Goal: Task Accomplishment & Management: Complete application form

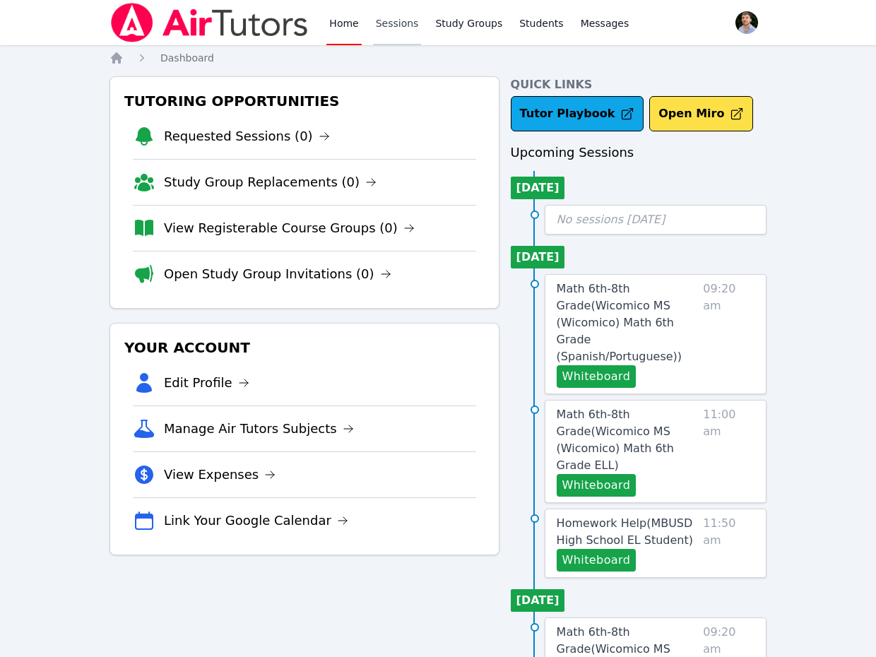
click at [412, 33] on link "Sessions" at bounding box center [397, 22] width 49 height 45
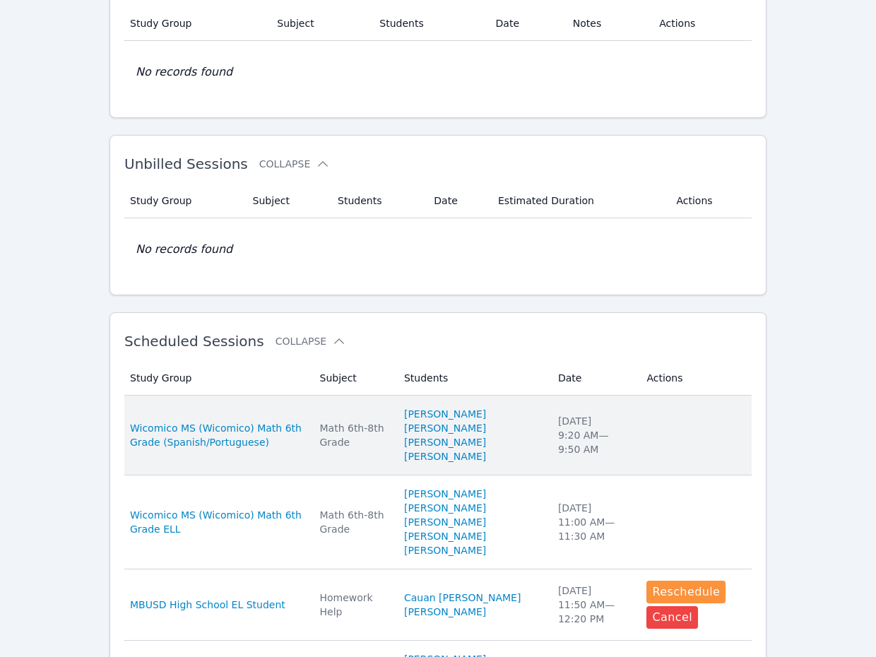
scroll to position [149, 0]
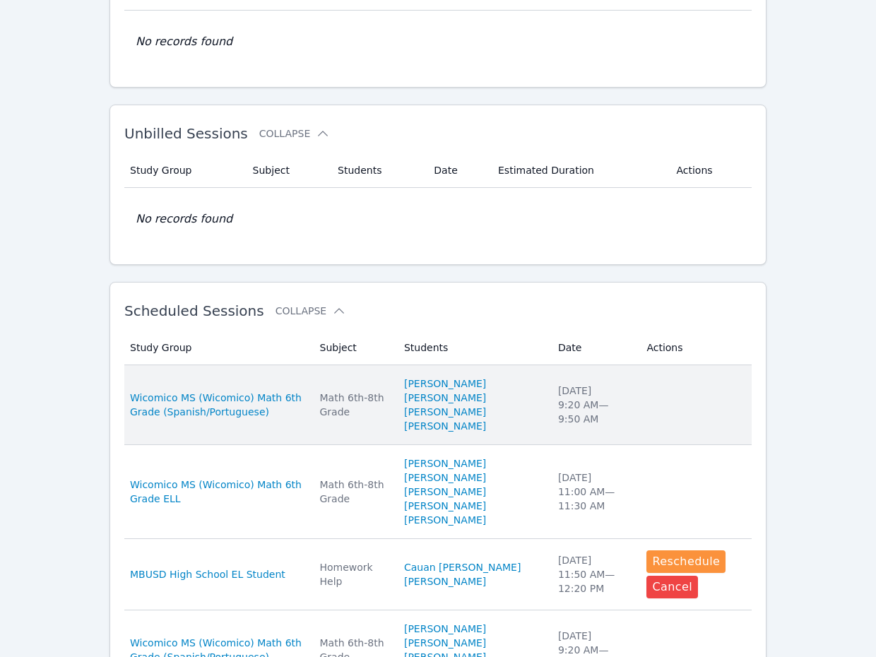
click at [277, 445] on td "Study Group Wicomico MS (Wicomico) Math 6th Grade (Spanish/Portuguese)" at bounding box center [217, 405] width 187 height 80
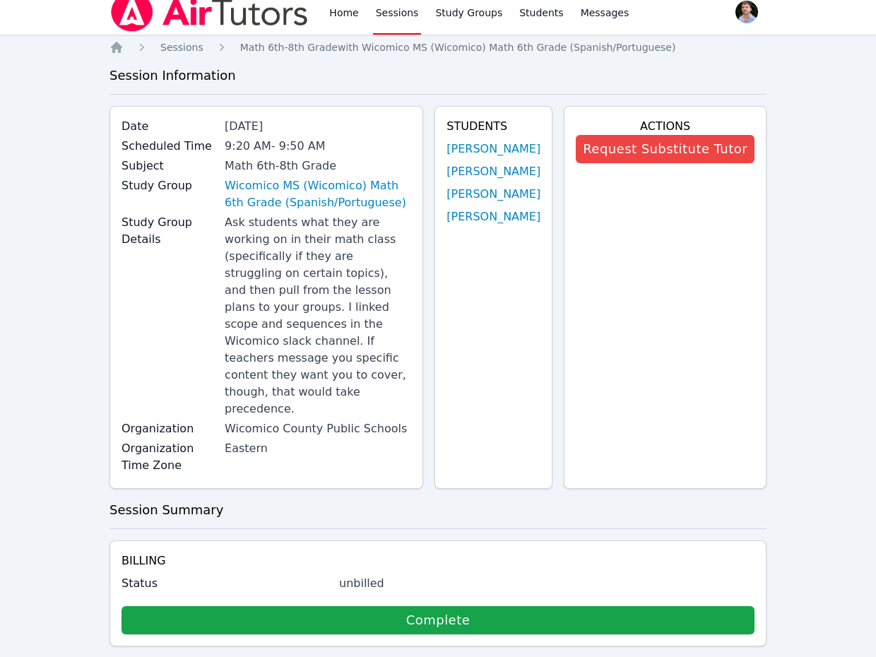
scroll to position [245, 0]
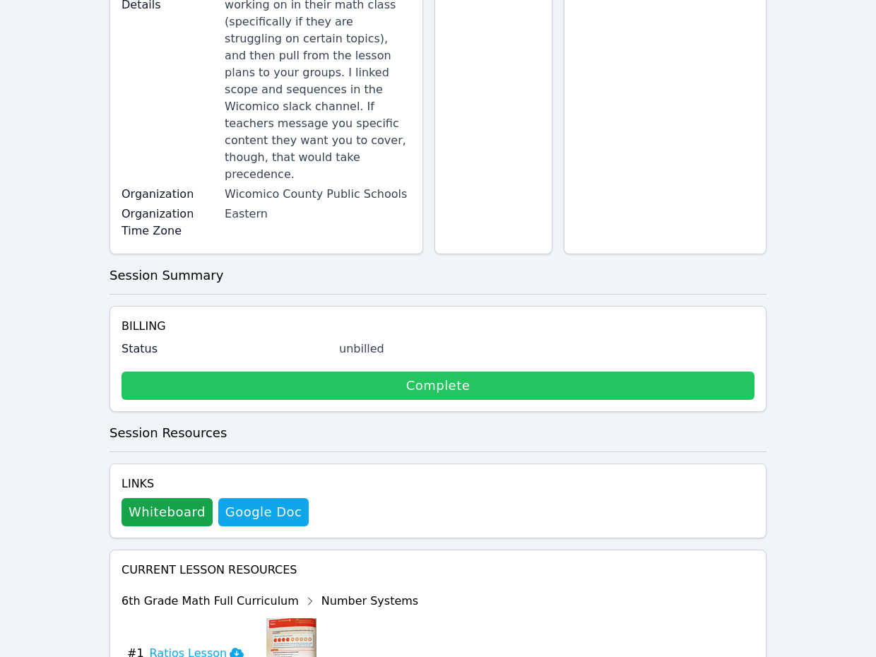
click at [545, 372] on link "Complete" at bounding box center [438, 386] width 633 height 28
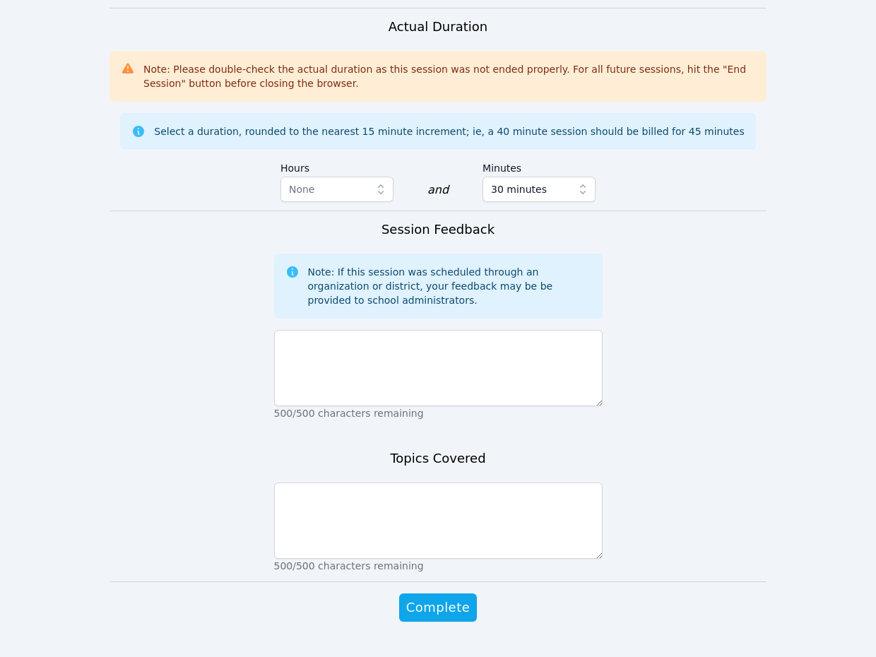
scroll to position [1100, 0]
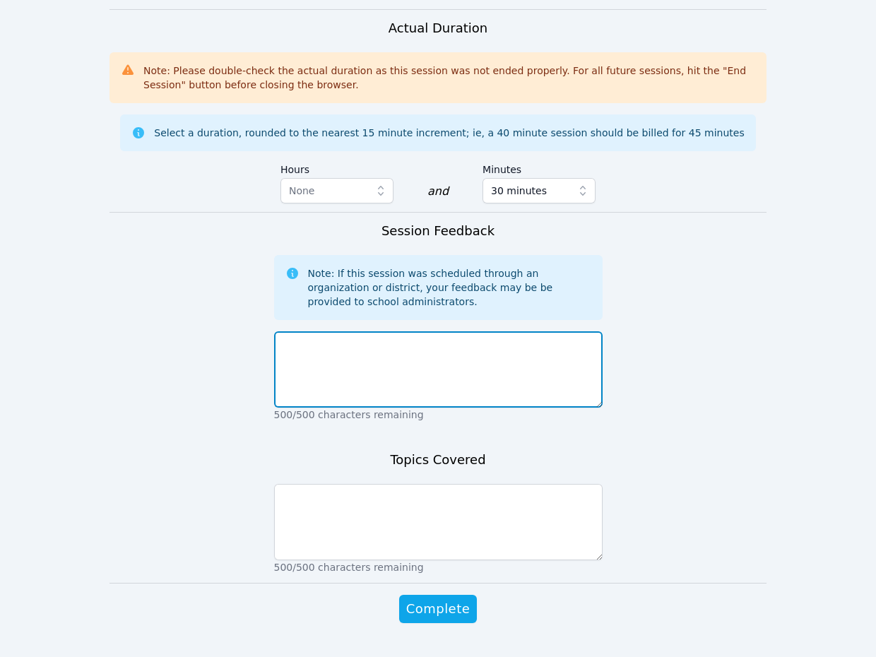
click at [437, 331] on textarea at bounding box center [438, 369] width 329 height 76
type textarea "Went well."
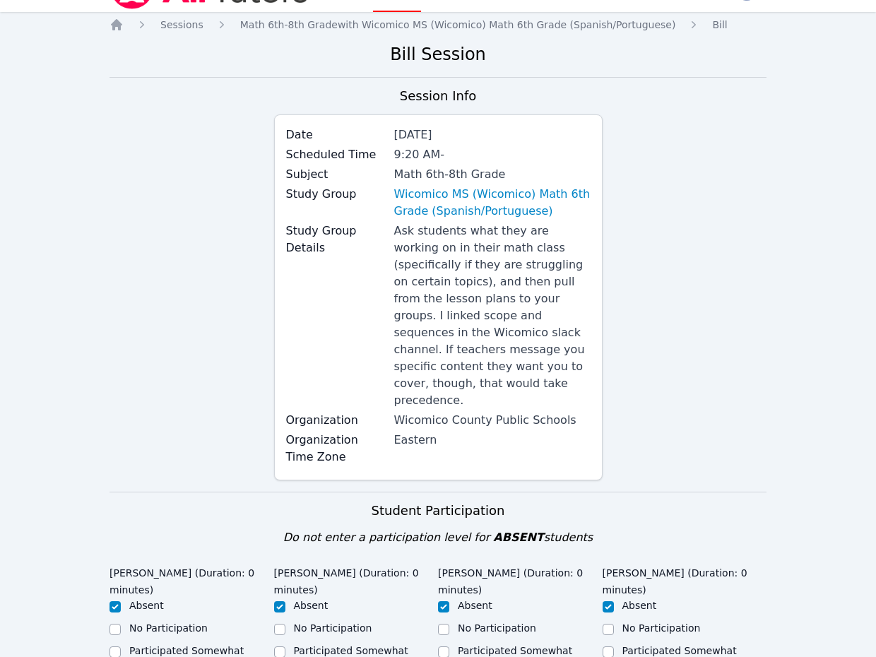
scroll to position [33, 0]
click at [705, 204] on div "Session Info Date [DATE] Scheduled Time 9:20 AM - Subject Math 6th-8th Grade St…" at bounding box center [438, 289] width 657 height 406
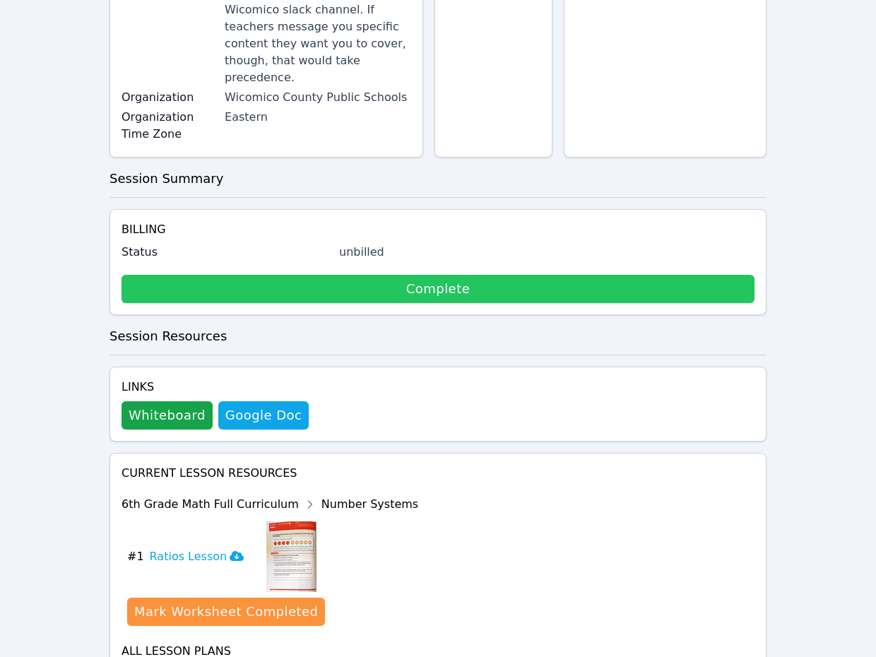
scroll to position [370, 0]
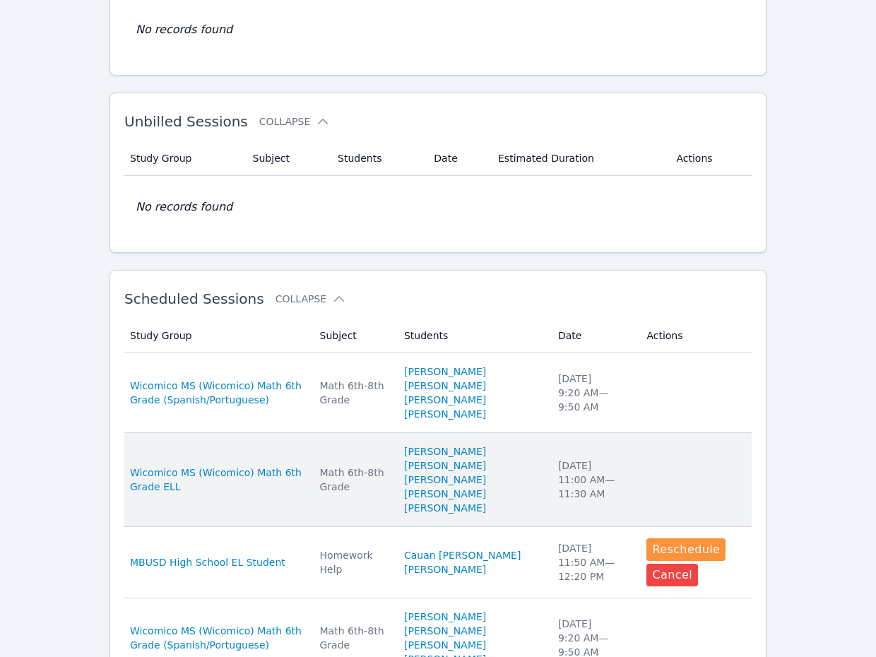
scroll to position [112, 0]
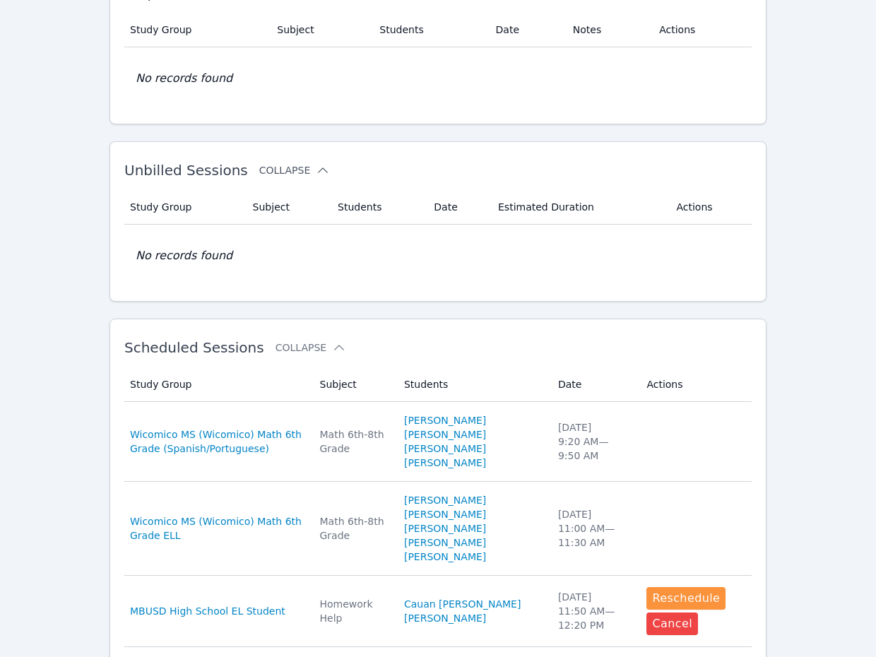
click at [290, 169] on button "Collapse" at bounding box center [294, 170] width 71 height 14
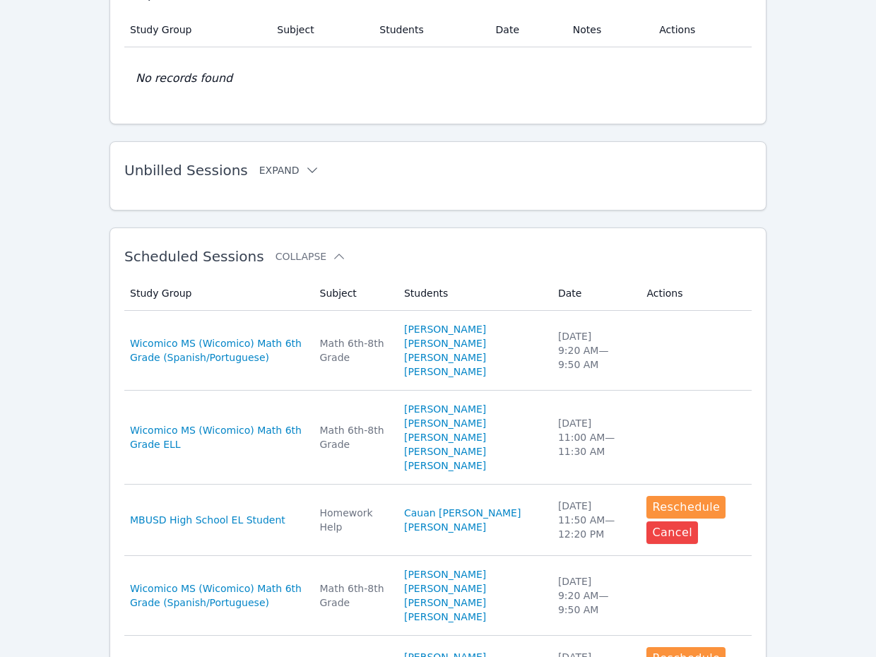
click at [290, 169] on button "Expand" at bounding box center [289, 170] width 60 height 14
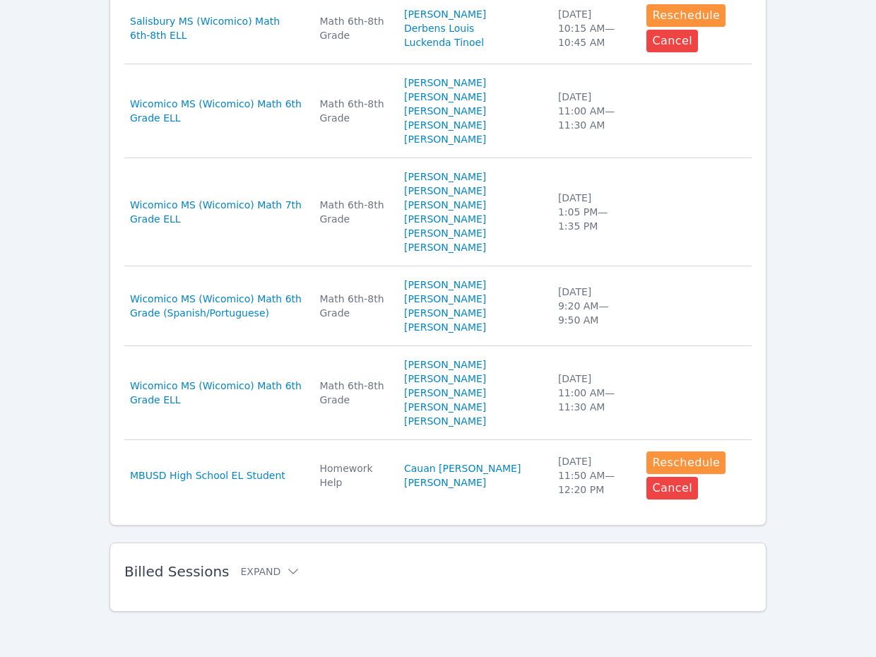
scroll to position [1087, 0]
click at [264, 563] on div "Billed Sessions Expand" at bounding box center [415, 572] width 582 height 40
click at [265, 572] on button "Expand" at bounding box center [270, 572] width 60 height 14
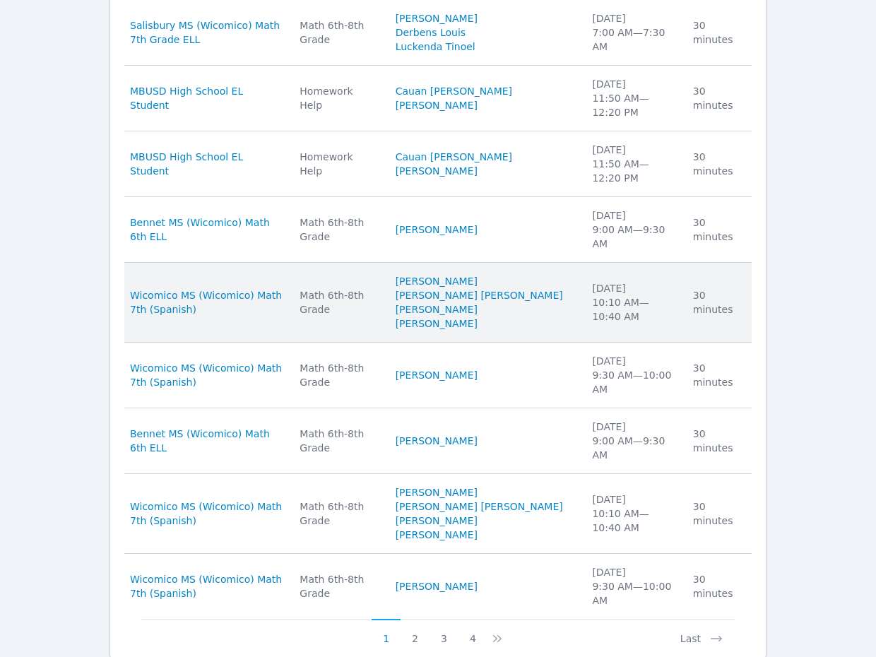
scroll to position [1563, 0]
